Goal: Task Accomplishment & Management: Manage account settings

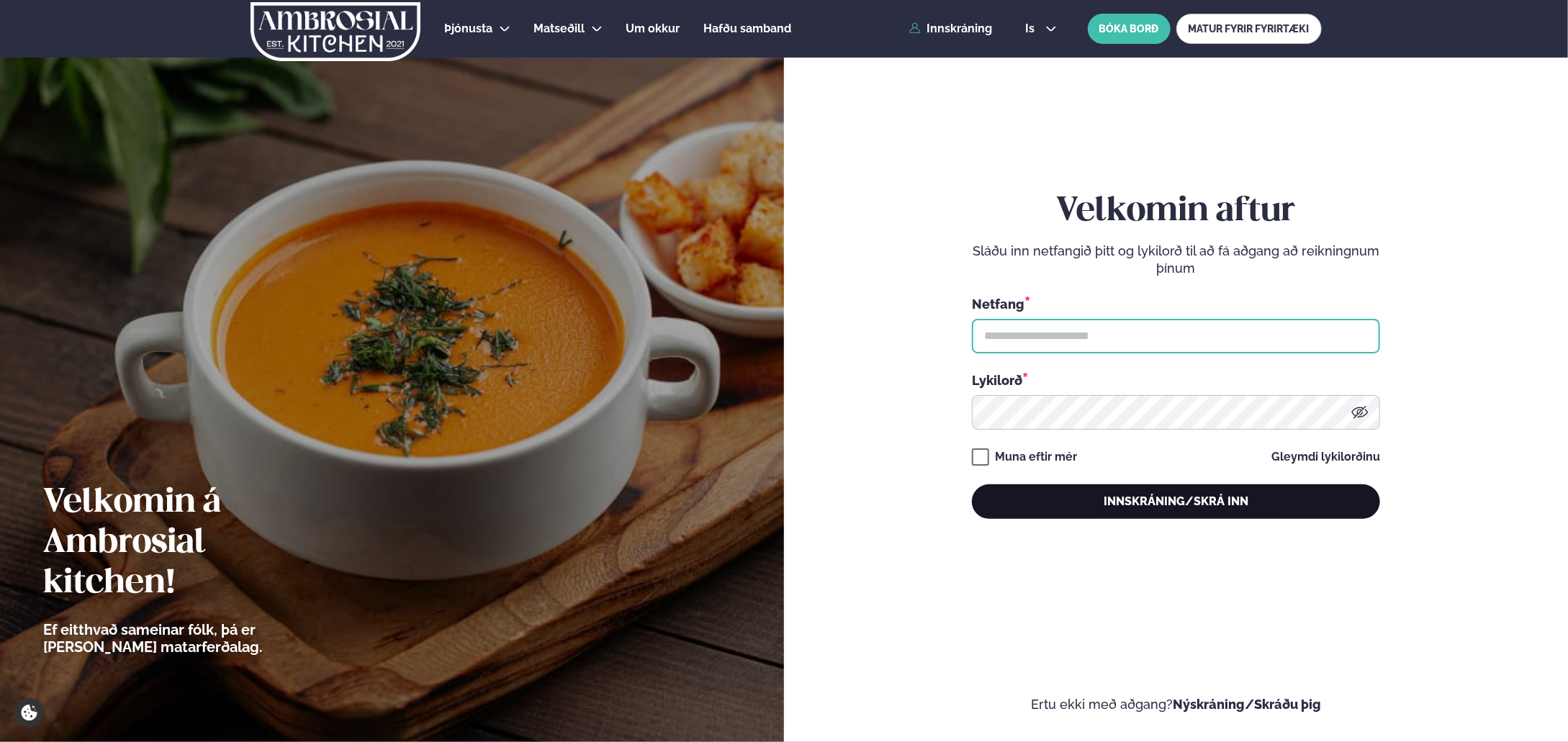
type input "**********"
click at [1156, 498] on button "Innskráning/Skrá inn" at bounding box center [1176, 501] width 408 height 34
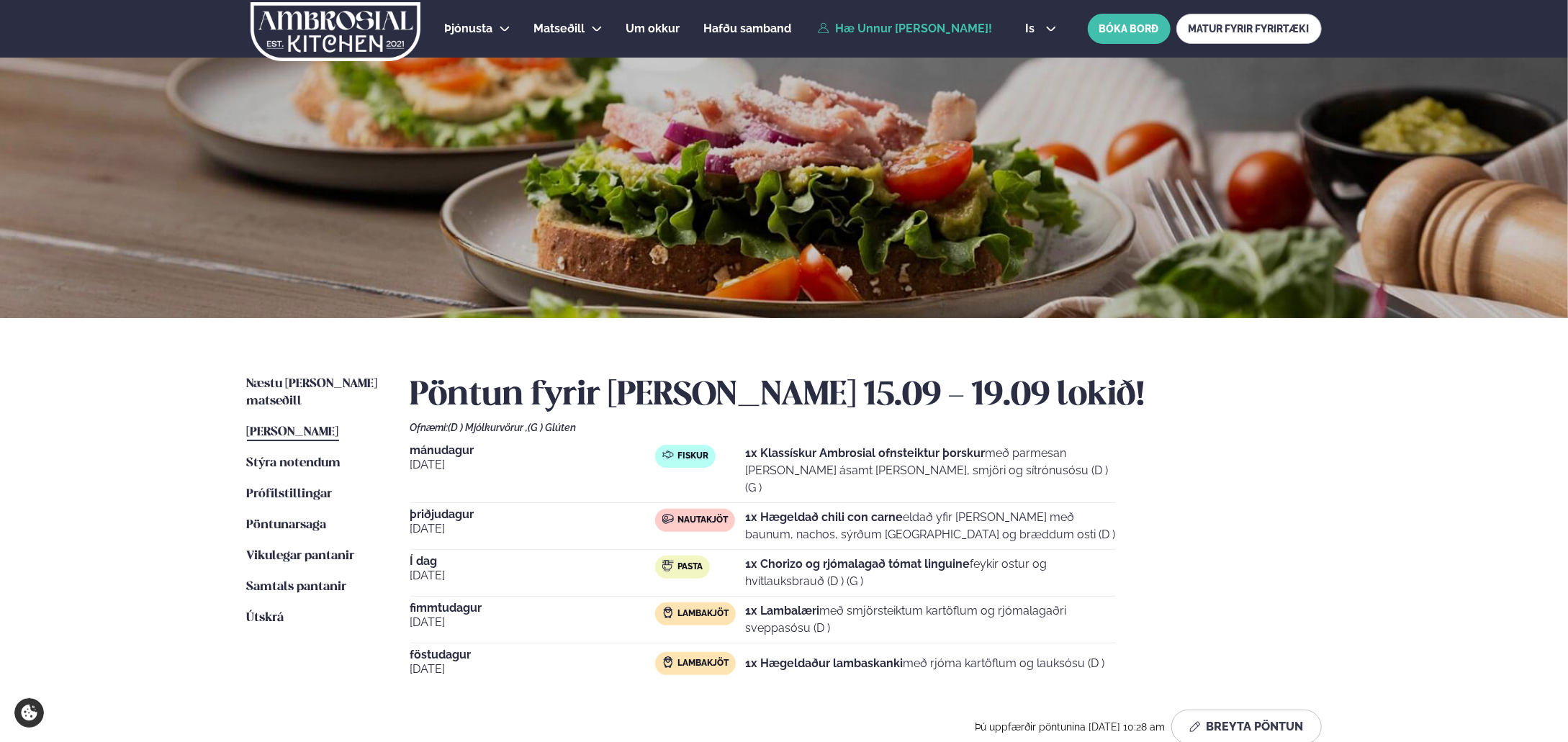
drag, startPoint x: 755, startPoint y: 545, endPoint x: 975, endPoint y: 567, distance: 221.1
click at [975, 567] on p "1x Chorizo og rjómalagað tómat linguine feykir ostur og hvítlauksbrauð (D ) (G )" at bounding box center [930, 572] width 370 height 34
drag, startPoint x: 760, startPoint y: 595, endPoint x: 813, endPoint y: 589, distance: 53.3
click at [813, 604] on strong "1x Lambalæri" at bounding box center [782, 610] width 74 height 14
click at [1241, 612] on div "[DATE] Fiskur 1x Klassískur Ambrosial ofnsteiktur þorskur með parmesan [PERSON_…" at bounding box center [866, 564] width 911 height 239
